Goal: Transaction & Acquisition: Purchase product/service

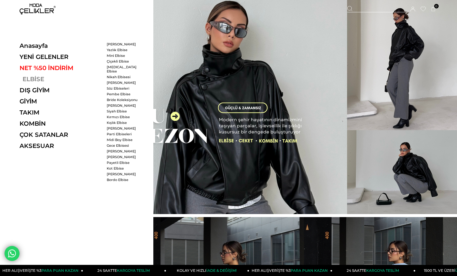
click at [39, 77] on link "ELBİSE" at bounding box center [61, 79] width 83 height 7
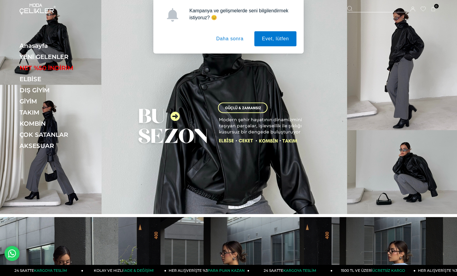
click at [234, 39] on button "Daha sonra" at bounding box center [230, 38] width 42 height 15
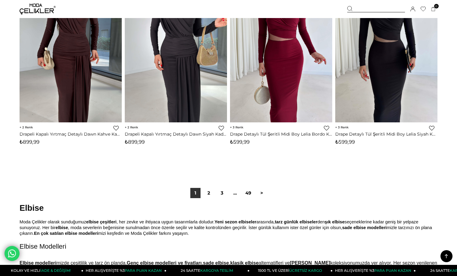
scroll to position [3760, 0]
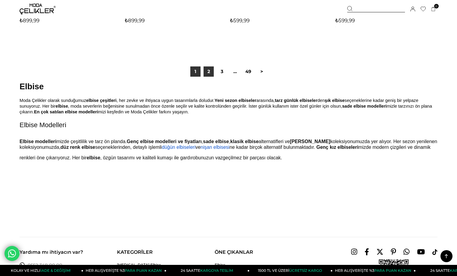
click at [208, 71] on link "2" at bounding box center [209, 71] width 10 height 10
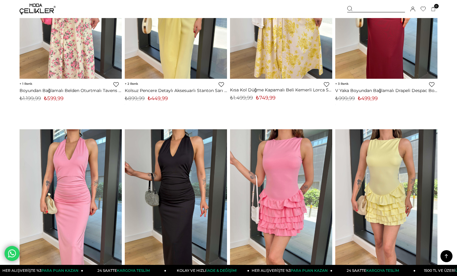
scroll to position [3550, 0]
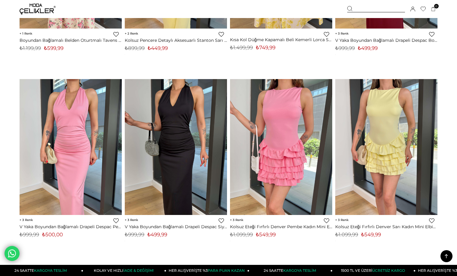
click at [42, 7] on img at bounding box center [38, 9] width 36 height 11
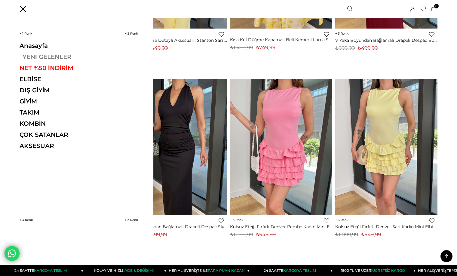
click at [35, 54] on link "YENİ GELENLER" at bounding box center [61, 56] width 83 height 7
click at [51, 55] on link "YENİ GELENLER" at bounding box center [61, 56] width 83 height 7
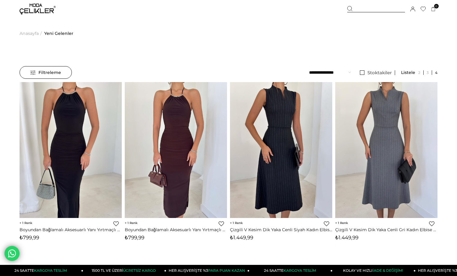
click at [37, 11] on img at bounding box center [38, 9] width 36 height 11
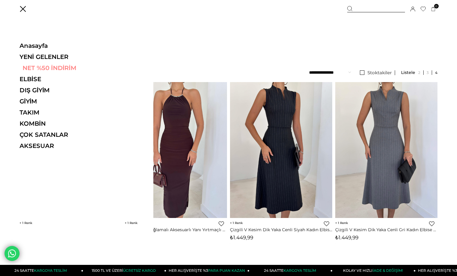
click at [32, 69] on link "NET %50 İNDİRİM" at bounding box center [61, 67] width 83 height 7
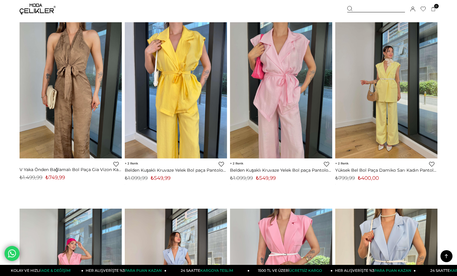
scroll to position [2817, 0]
